Goal: Navigation & Orientation: Understand site structure

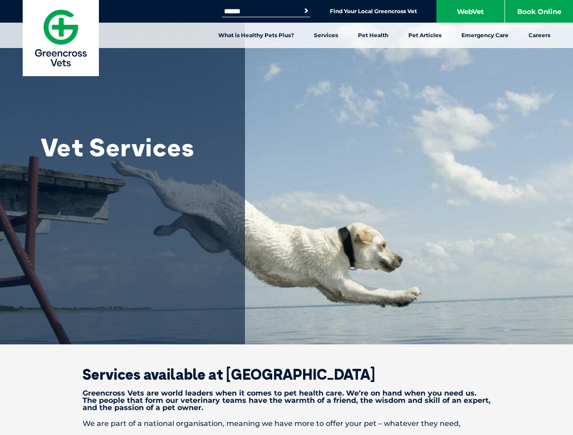
click at [326, 35] on link "Services" at bounding box center [326, 35] width 44 height 25
click at [373, 35] on link "Pet Health" at bounding box center [373, 35] width 50 height 25
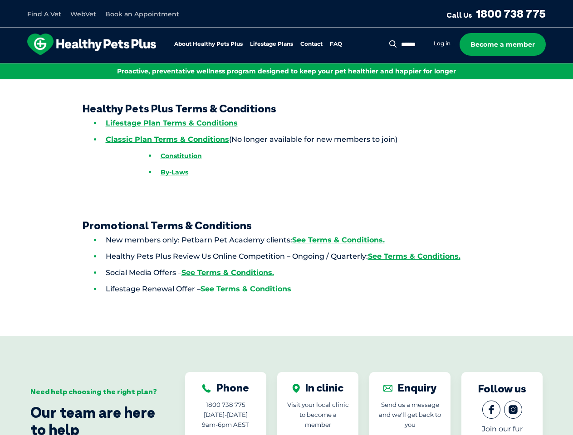
click at [271, 44] on link "Lifestage Plans" at bounding box center [271, 44] width 43 height 6
click at [492, 99] on div "Find A Vet WebVet Book an Appointment Call Us [PHONE_NUMBER] About Healthy Pets…" at bounding box center [286, 353] width 573 height 706
click at [492, 80] on div "Find A Vet WebVet Book an Appointment Call Us [PHONE_NUMBER] About Healthy Pets…" at bounding box center [286, 353] width 573 height 706
click at [563, 80] on div "Find A Vet WebVet Book an Appointment Call Us [PHONE_NUMBER] About Healthy Pets…" at bounding box center [286, 353] width 573 height 706
